Goal: Navigation & Orientation: Find specific page/section

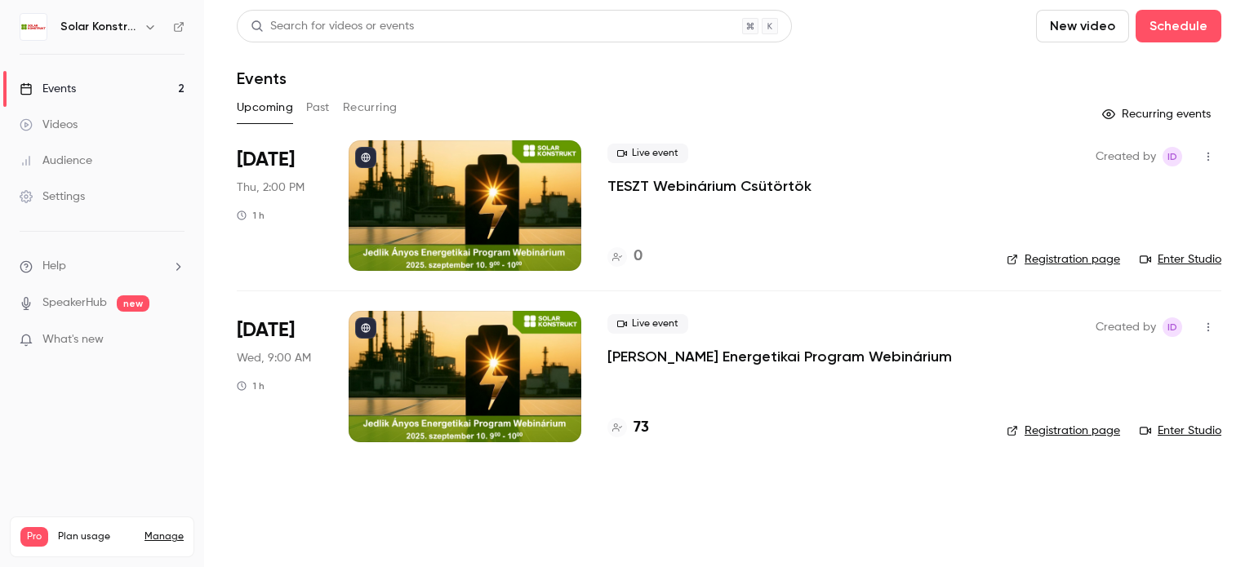
click at [1041, 265] on link "Registration page" at bounding box center [1063, 259] width 113 height 16
click at [1159, 255] on link "Enter Studio" at bounding box center [1181, 259] width 82 height 16
